Goal: Task Accomplishment & Management: Manage account settings

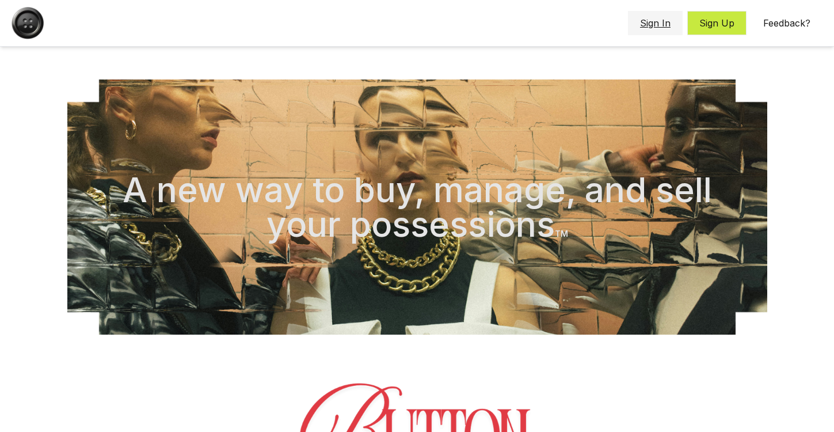
click at [657, 26] on button "Sign In" at bounding box center [655, 23] width 55 height 24
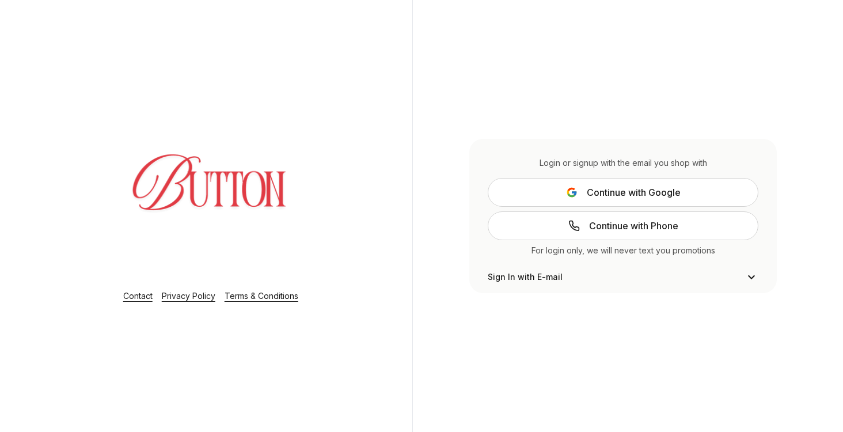
click at [642, 199] on span "Continue with Google" at bounding box center [634, 192] width 94 height 14
